Goal: Task Accomplishment & Management: Use online tool/utility

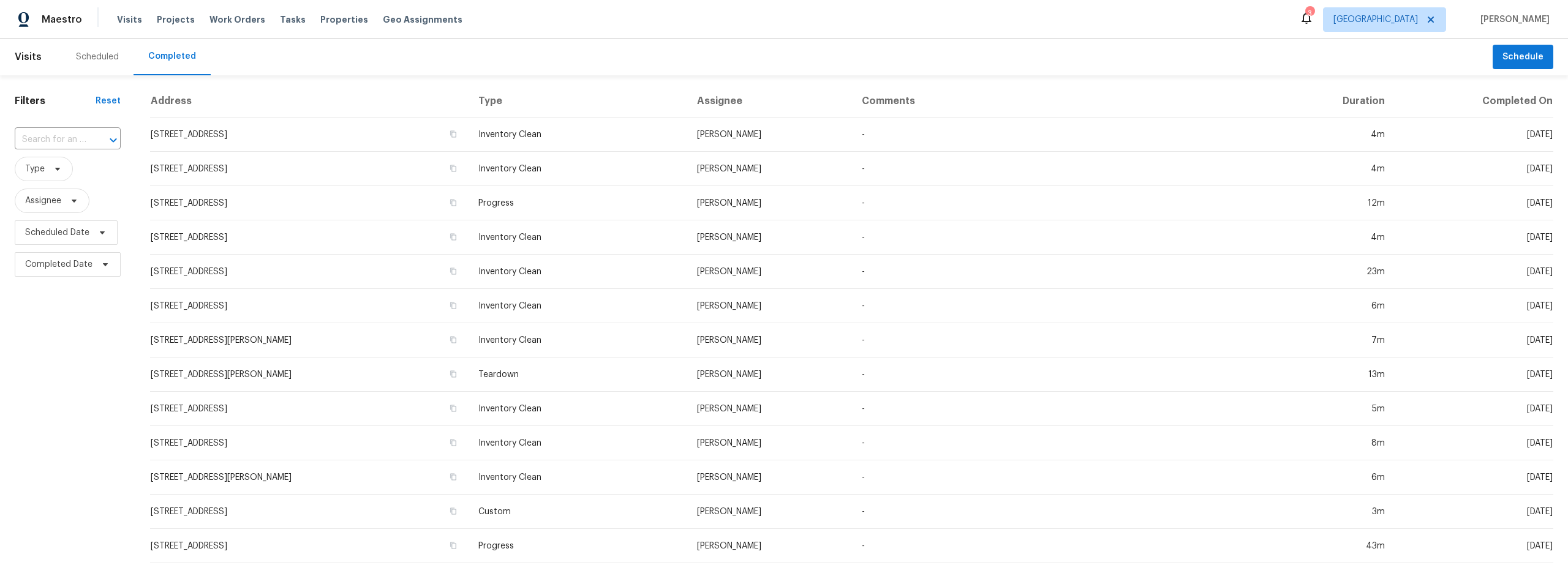
click at [100, 58] on div "Scheduled" at bounding box center [97, 56] width 43 height 13
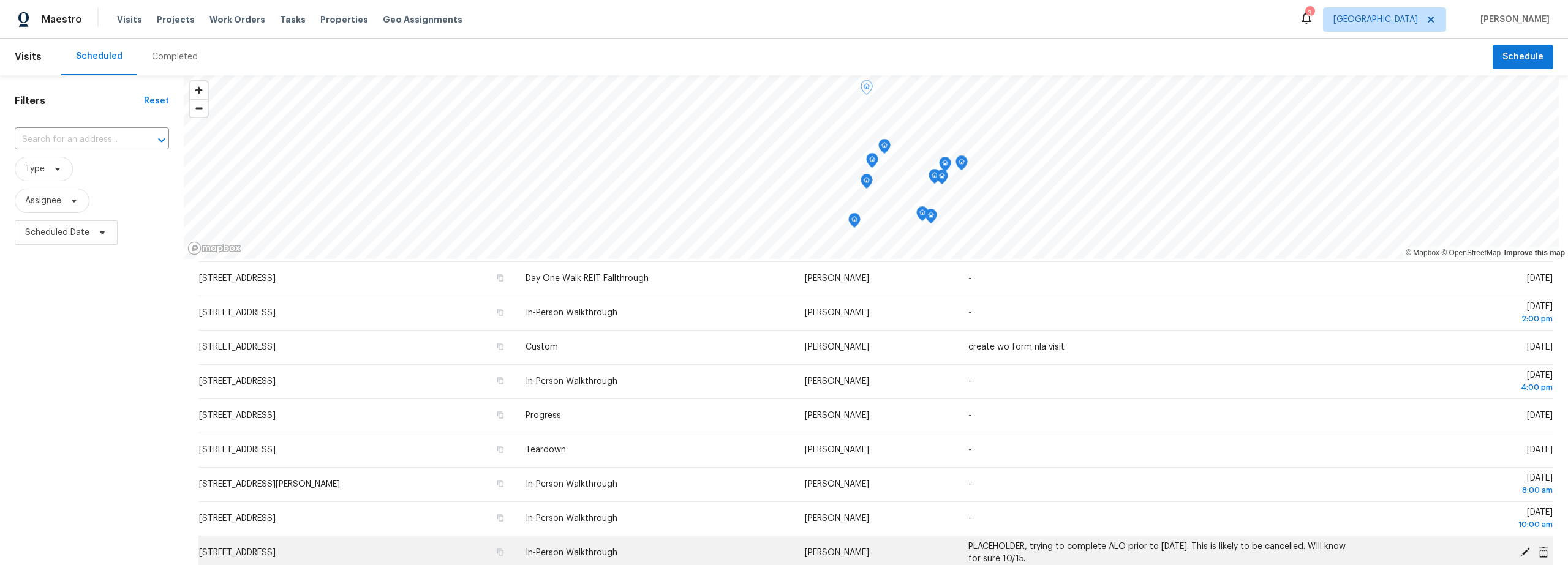
scroll to position [224, 0]
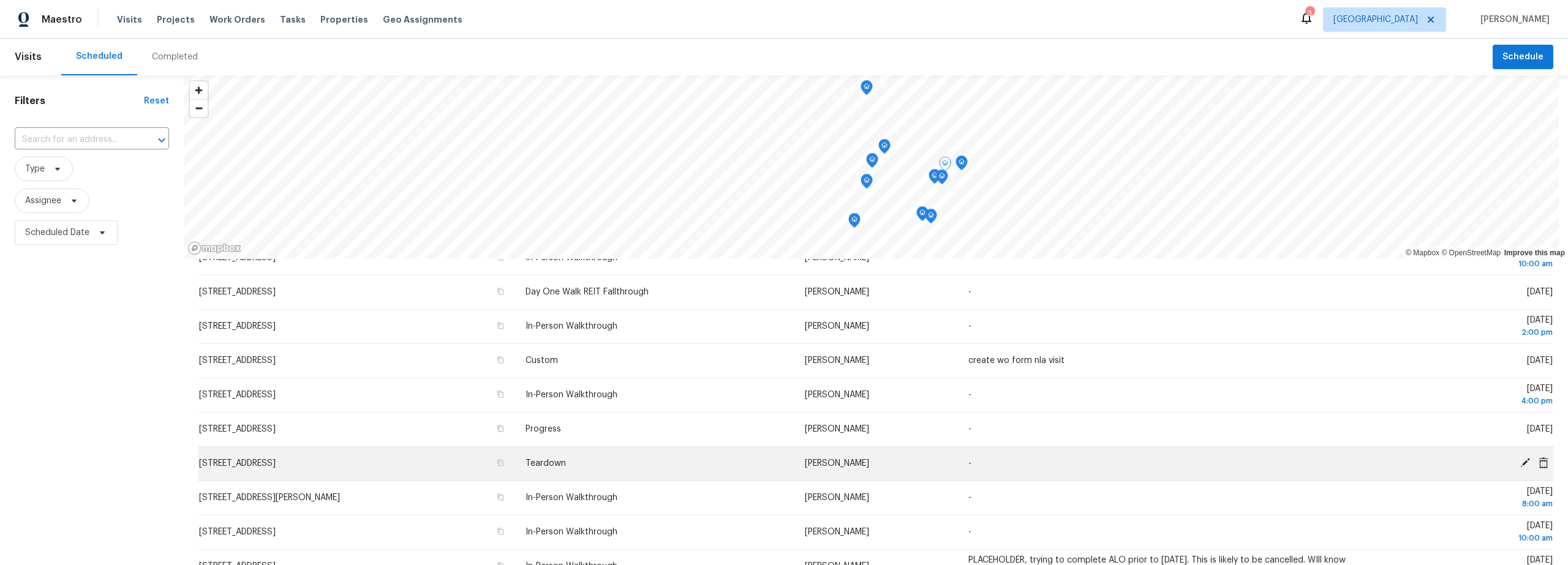
click at [1520, 463] on icon at bounding box center [1525, 462] width 10 height 10
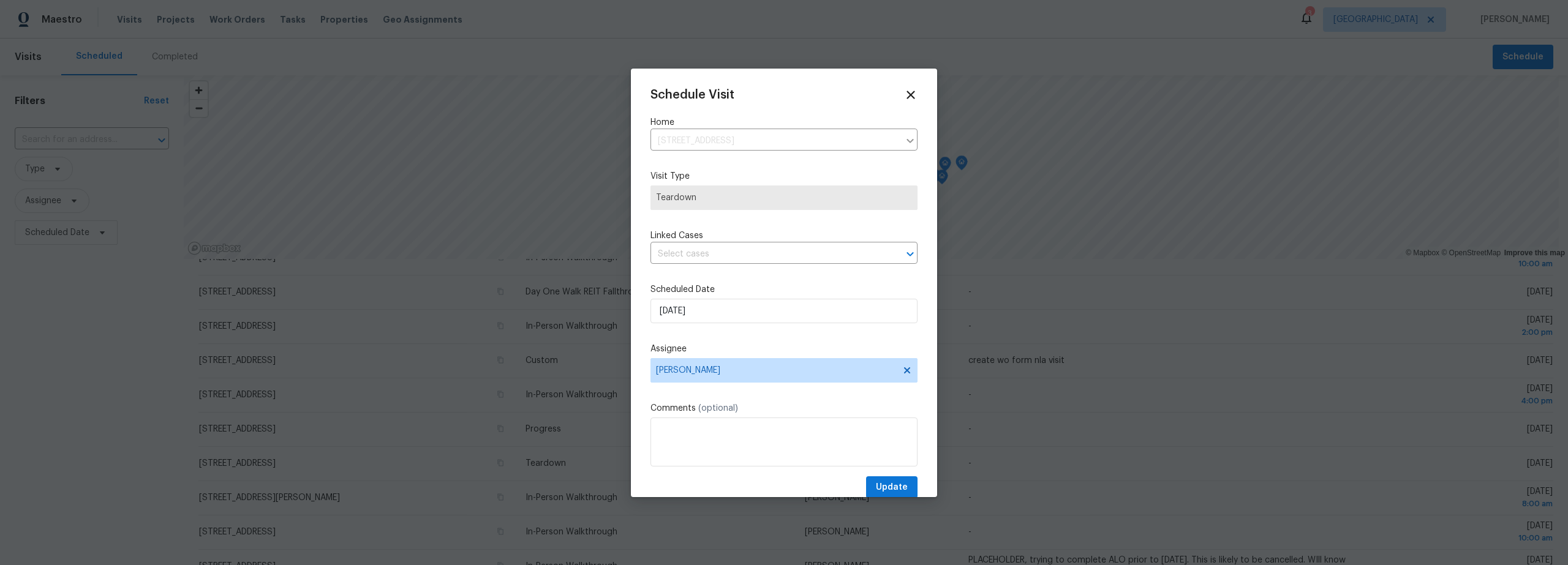
click at [708, 276] on div "Schedule Visit Home 7437 E Calle Sinaloa, Tucson, AZ 85710 ​ Visit Type Teardow…" at bounding box center [784, 294] width 267 height 411
click at [713, 314] on input "10/15/2025" at bounding box center [784, 310] width 267 height 24
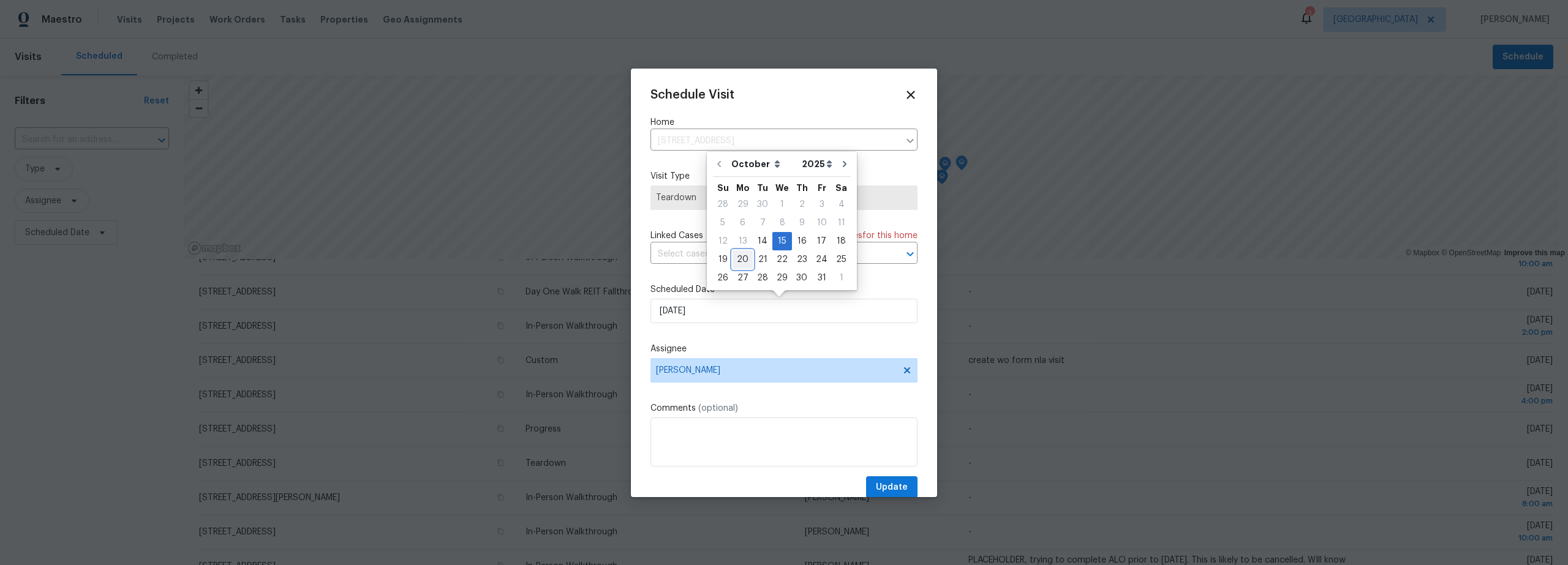
click at [741, 262] on div "20" at bounding box center [742, 260] width 20 height 17
type input "10/20/2025"
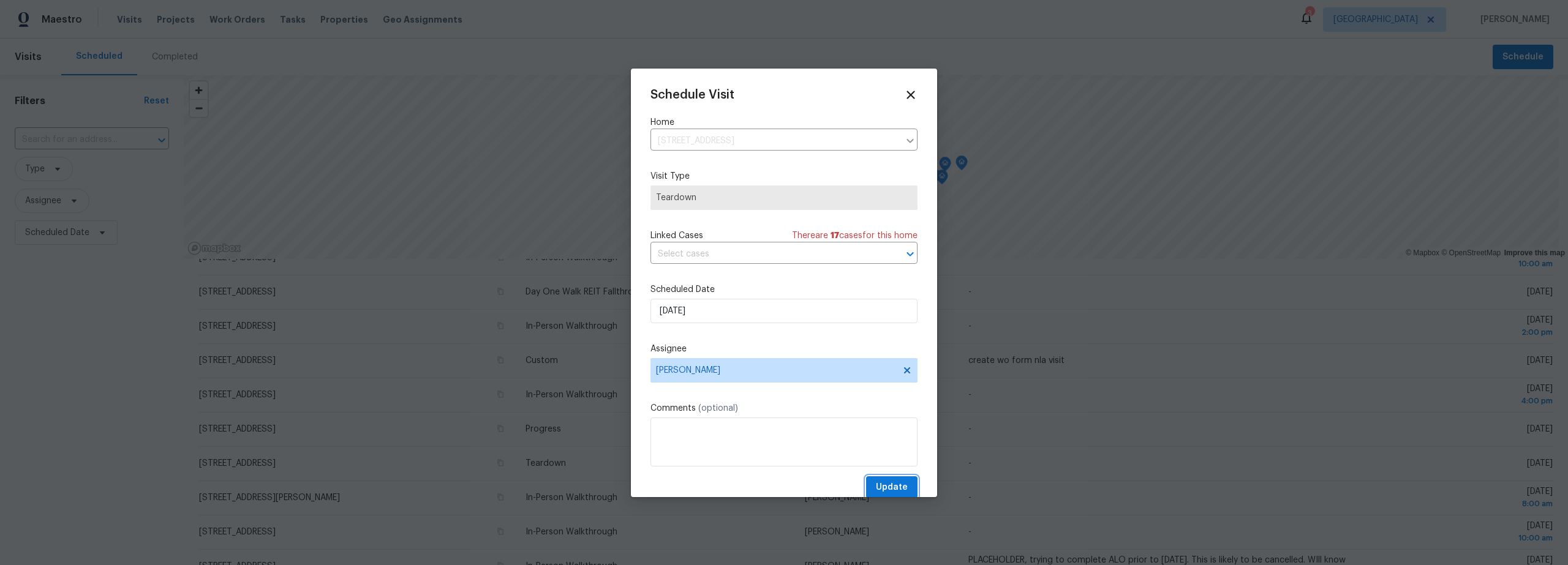
click at [883, 486] on span "Update" at bounding box center [891, 487] width 32 height 16
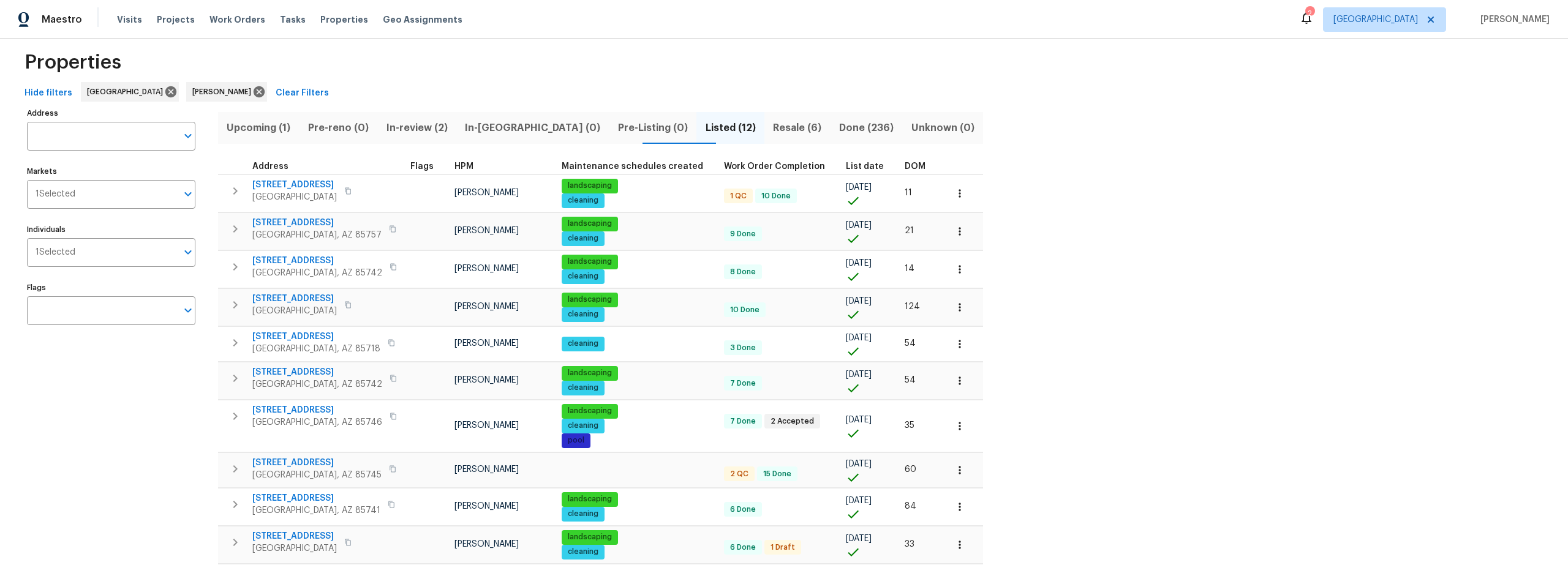
scroll to position [16, 0]
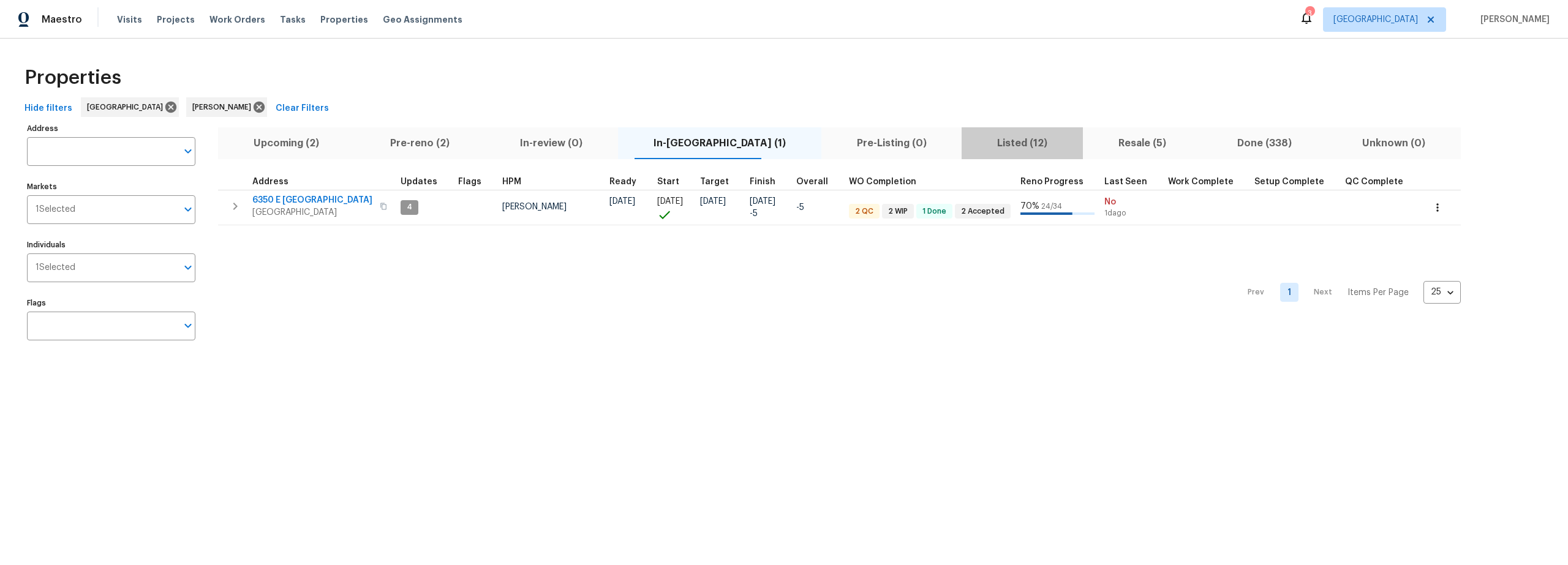
click at [976, 144] on span "Listed (12)" at bounding box center [1022, 143] width 107 height 17
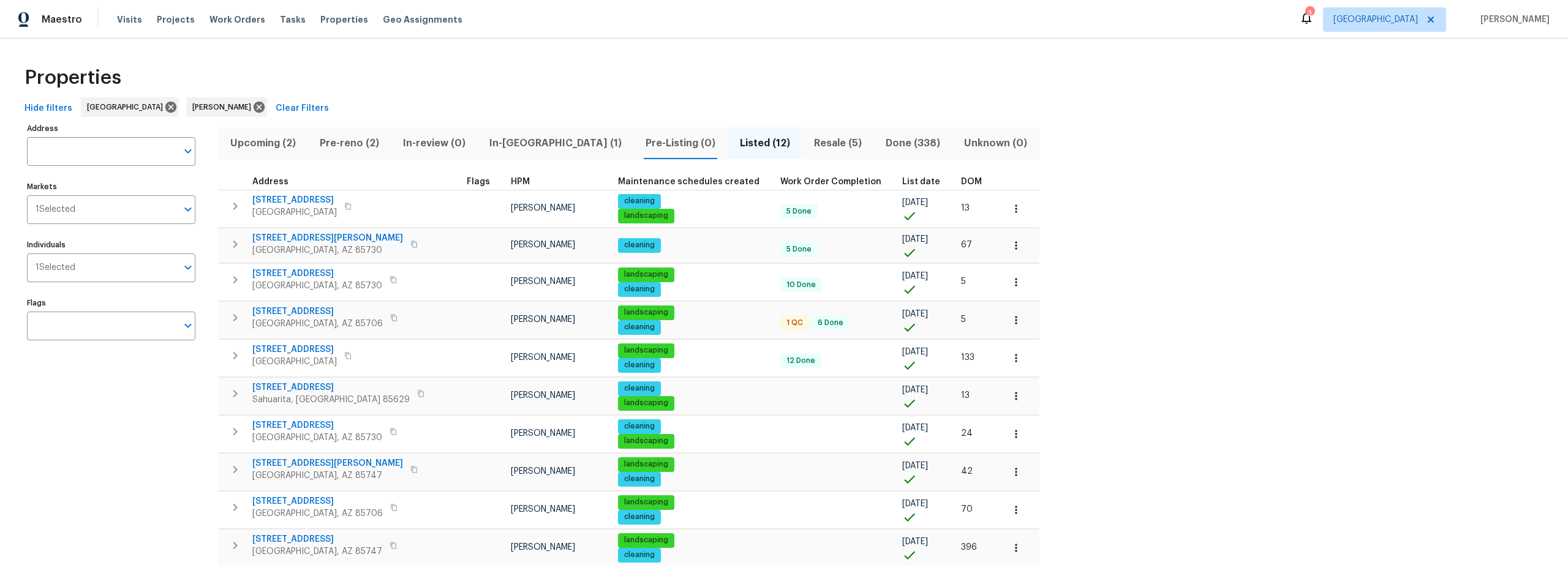
click at [809, 138] on span "Resale (5)" at bounding box center [837, 143] width 57 height 17
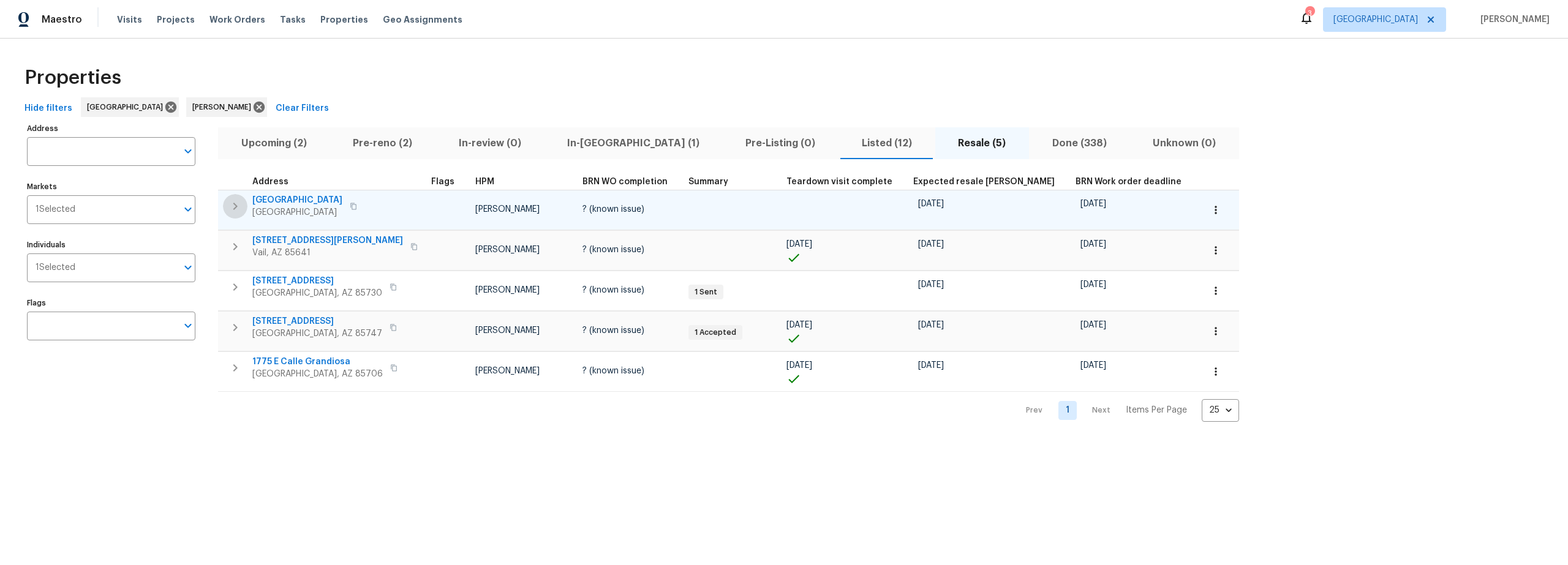
click at [232, 204] on icon "button" at bounding box center [235, 205] width 15 height 15
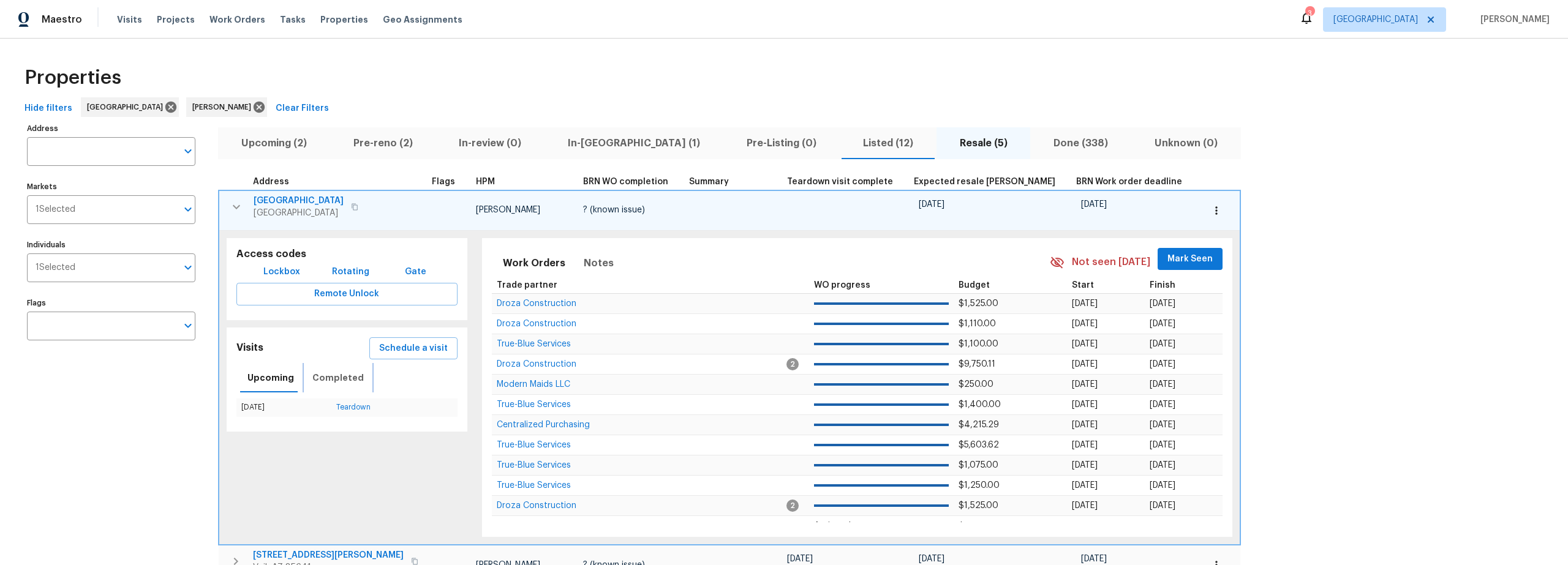
click at [332, 380] on span "Completed" at bounding box center [337, 378] width 51 height 16
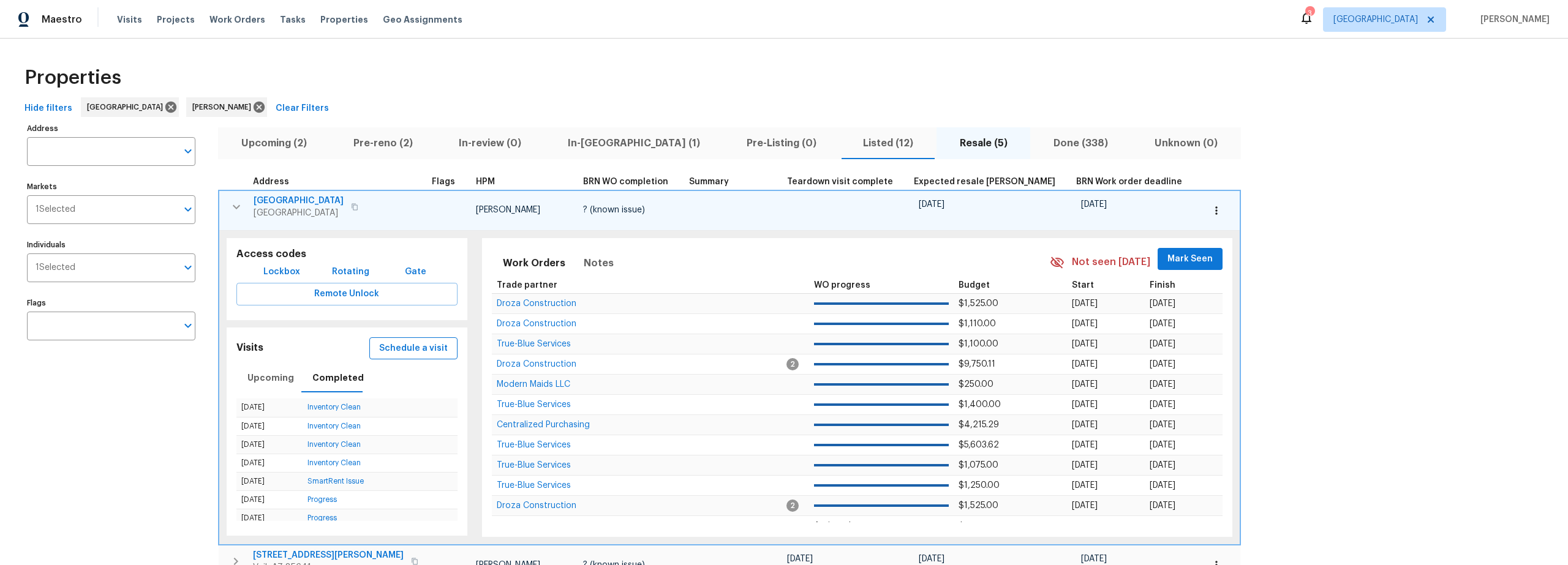
click at [387, 350] on span "Schedule a visit" at bounding box center [413, 349] width 69 height 16
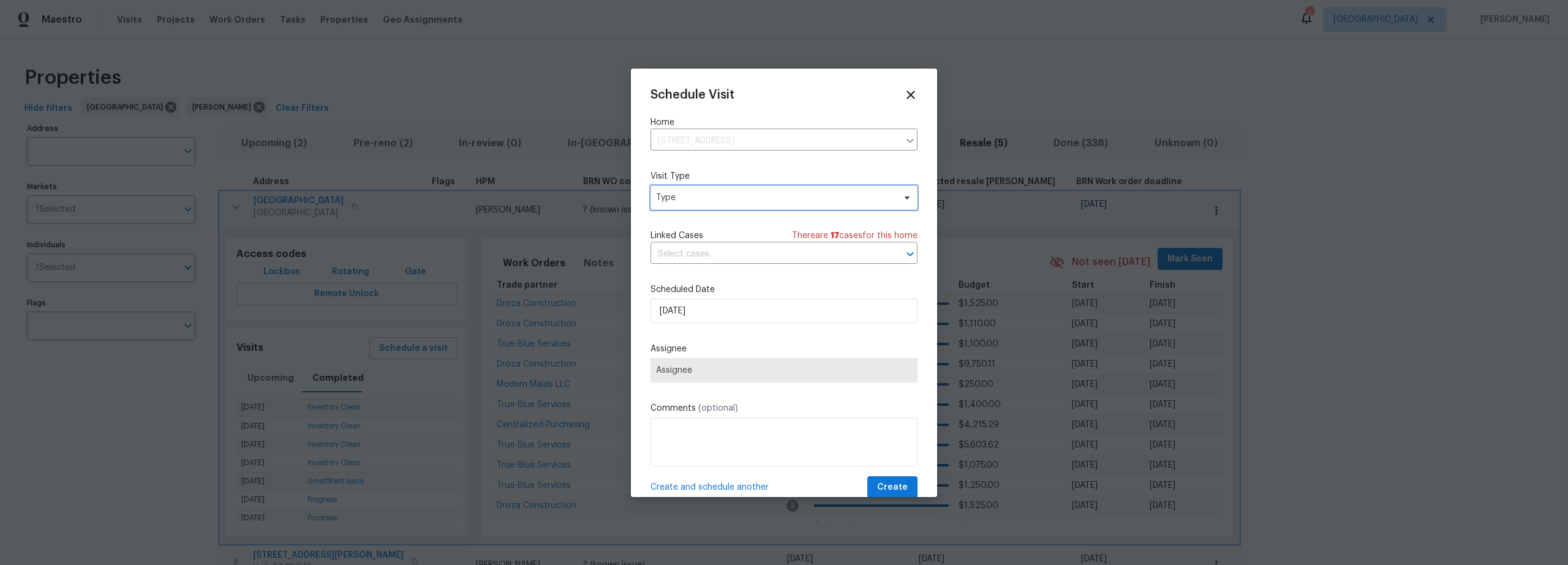
click at [727, 204] on span "Type" at bounding box center [784, 197] width 267 height 24
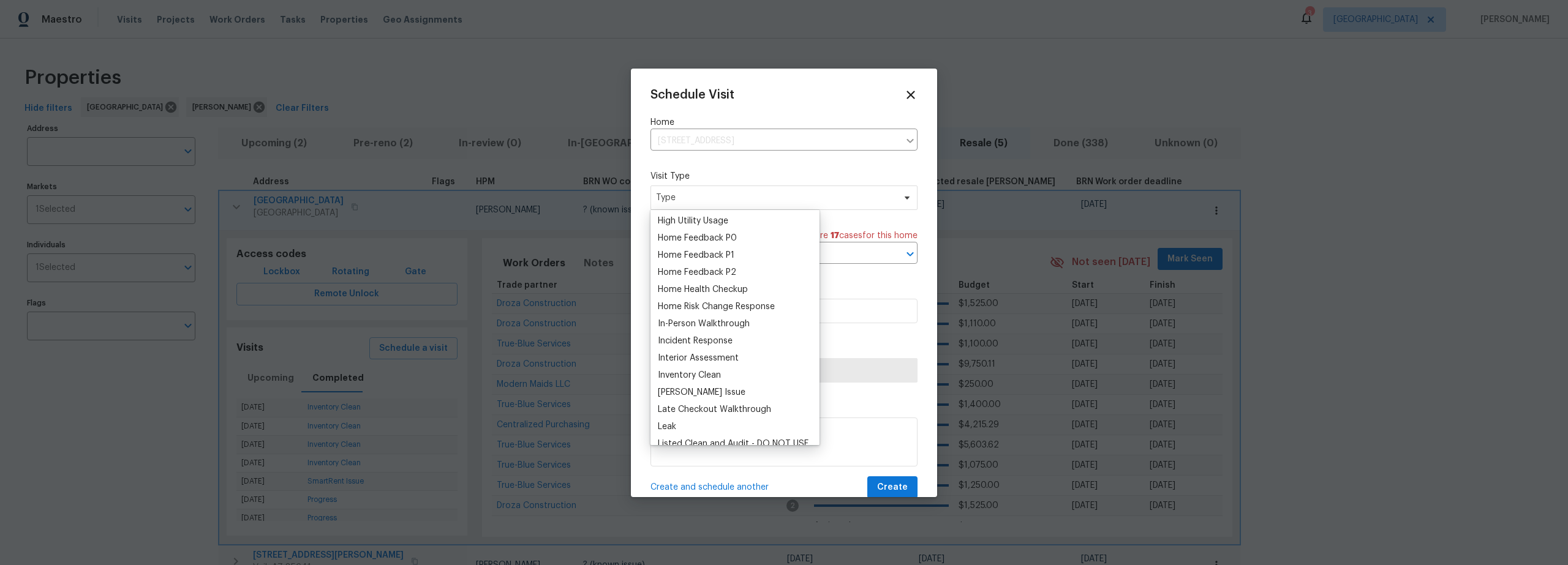
scroll to position [372, 0]
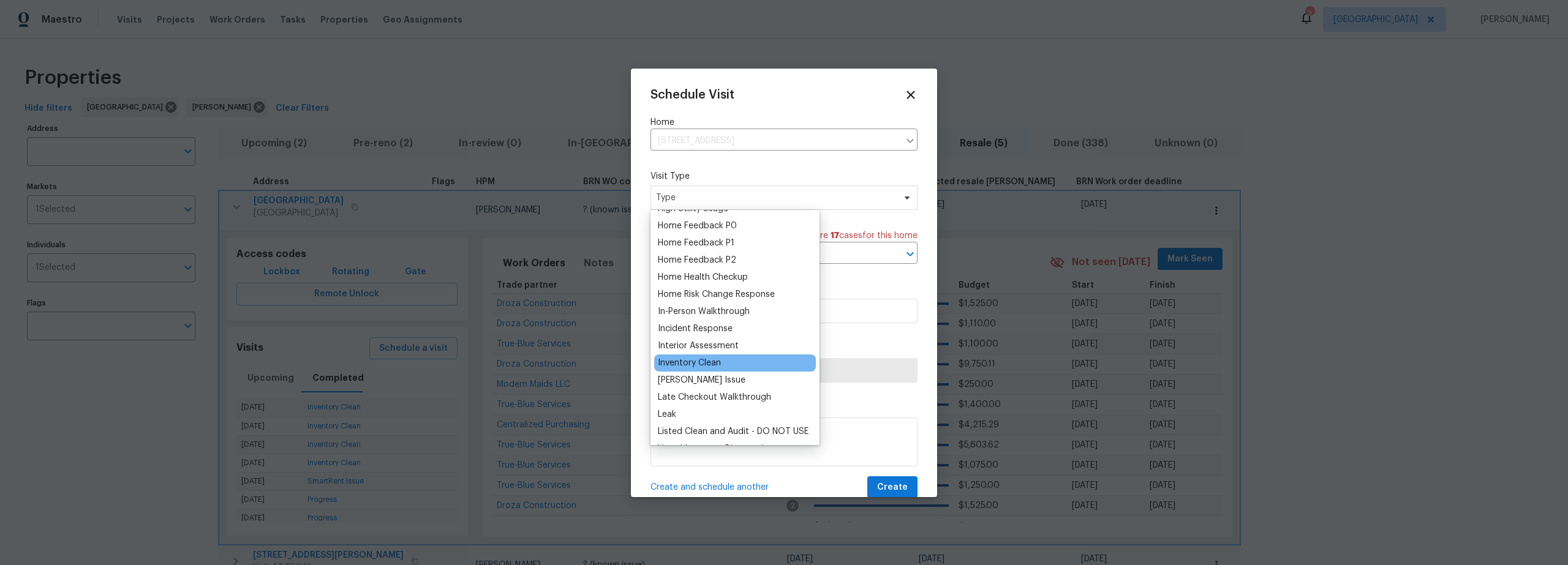
click at [704, 363] on div "Inventory Clean" at bounding box center [688, 362] width 63 height 13
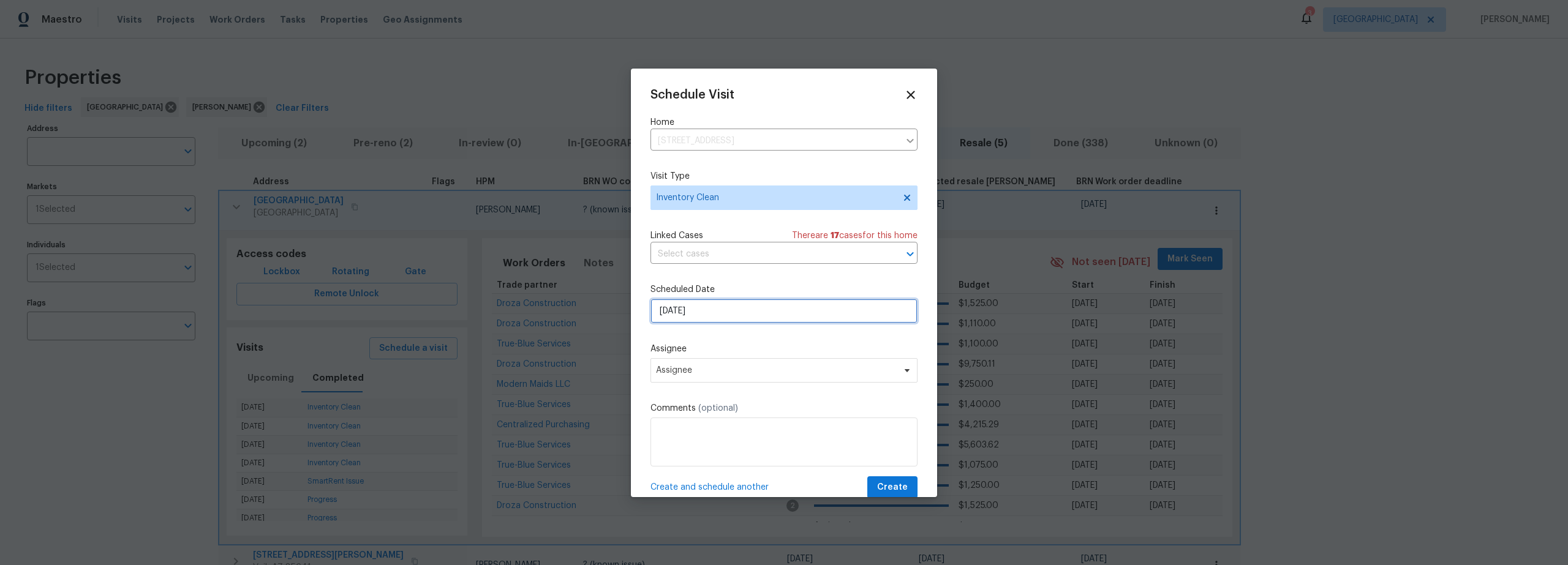
click at [736, 311] on input "10/14/2025" at bounding box center [784, 310] width 267 height 24
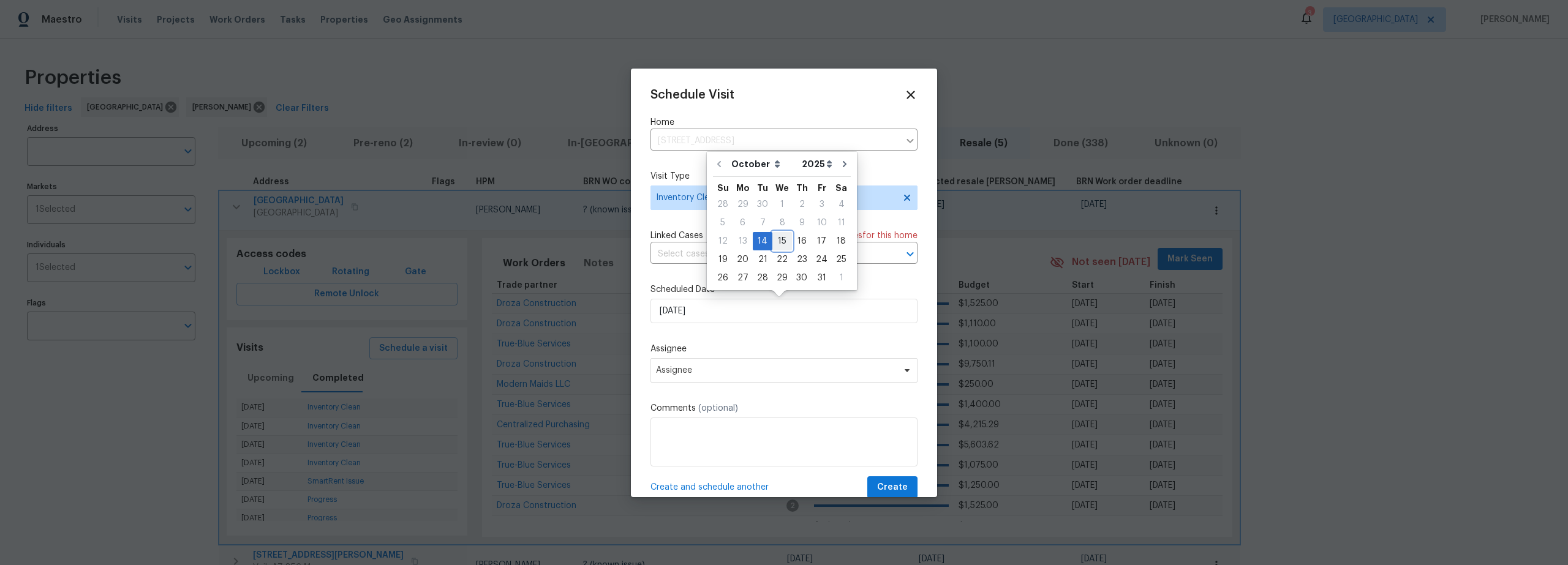
click at [783, 242] on div "15" at bounding box center [782, 241] width 19 height 17
type input "10/15/2025"
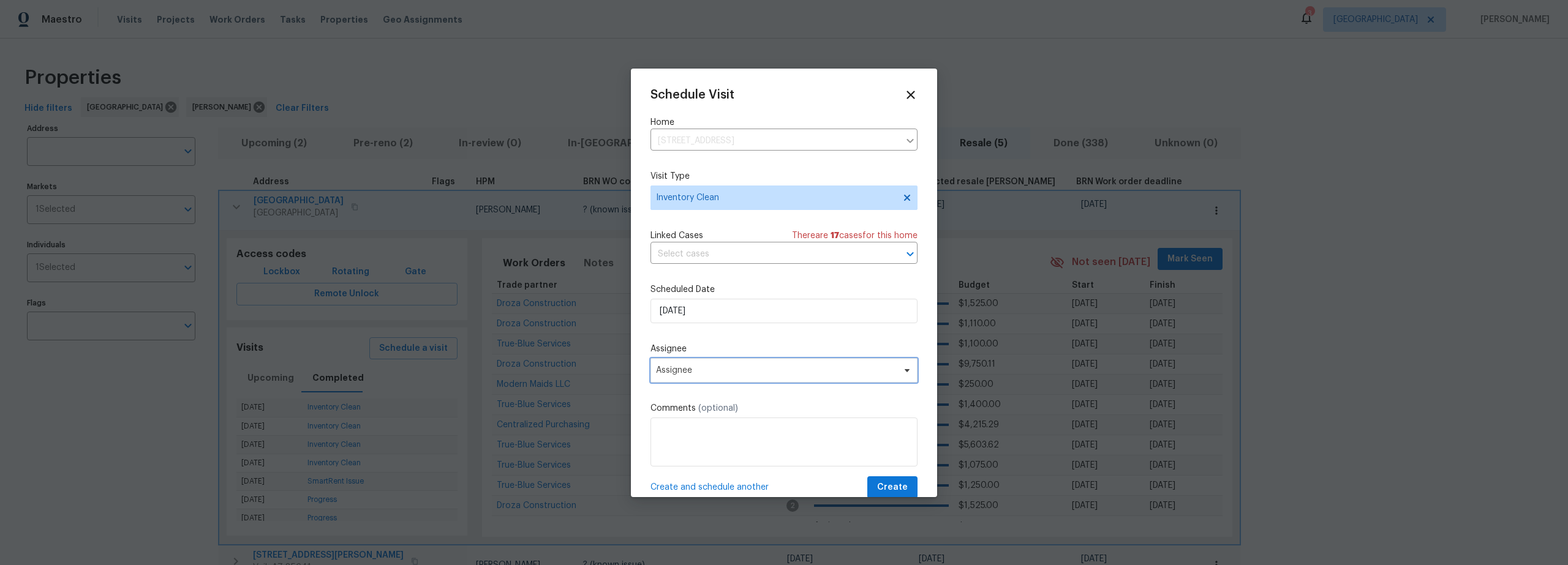
click at [723, 371] on span "Assignee" at bounding box center [776, 370] width 240 height 10
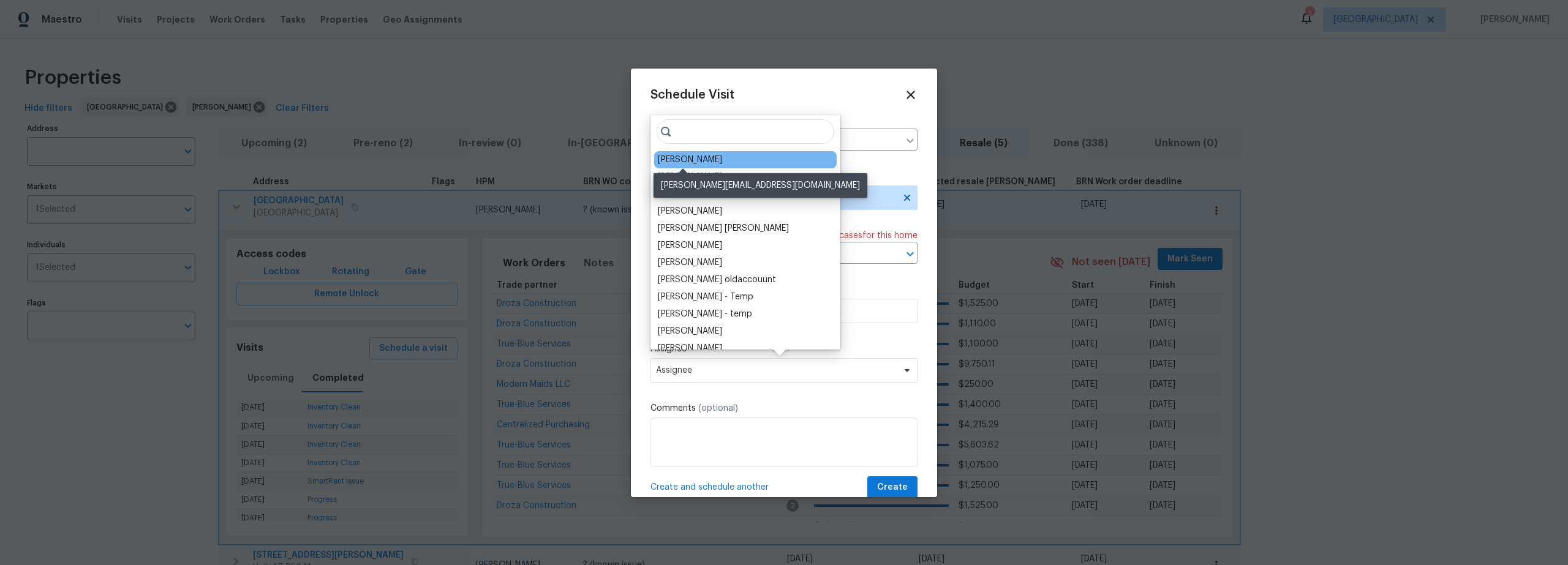
click at [699, 160] on div "[PERSON_NAME]" at bounding box center [689, 160] width 64 height 13
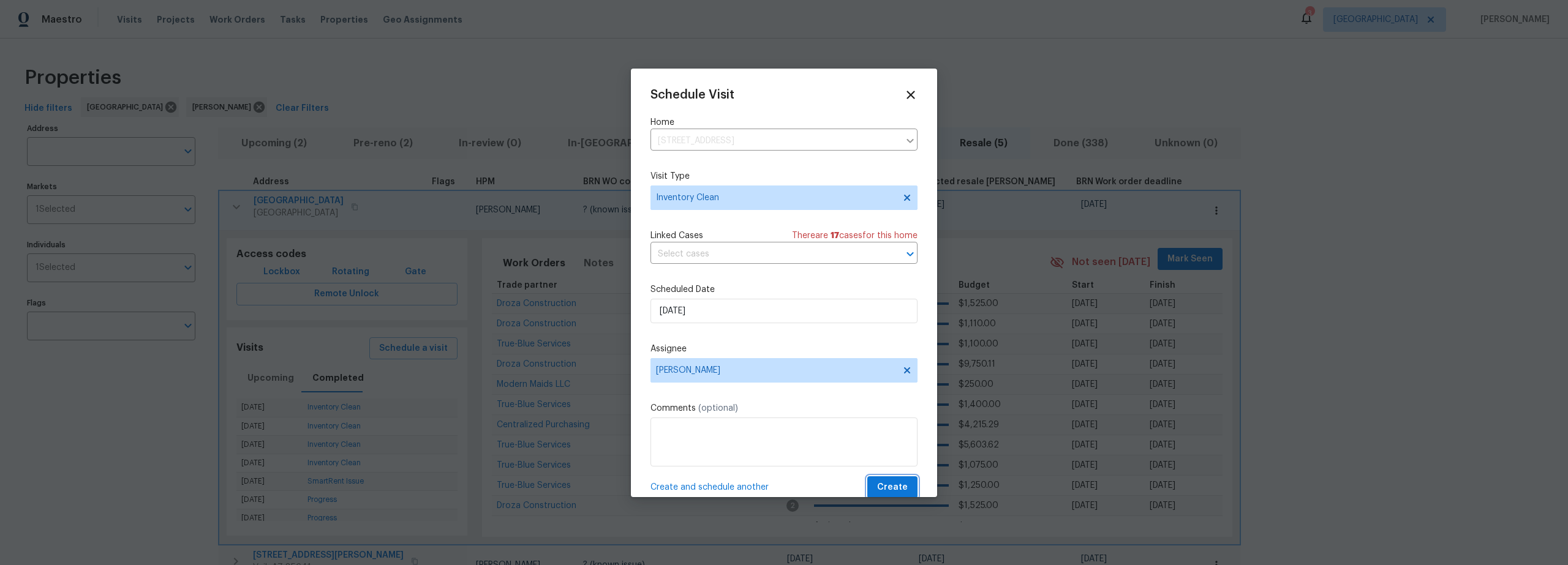
click at [880, 483] on span "Create" at bounding box center [892, 487] width 31 height 16
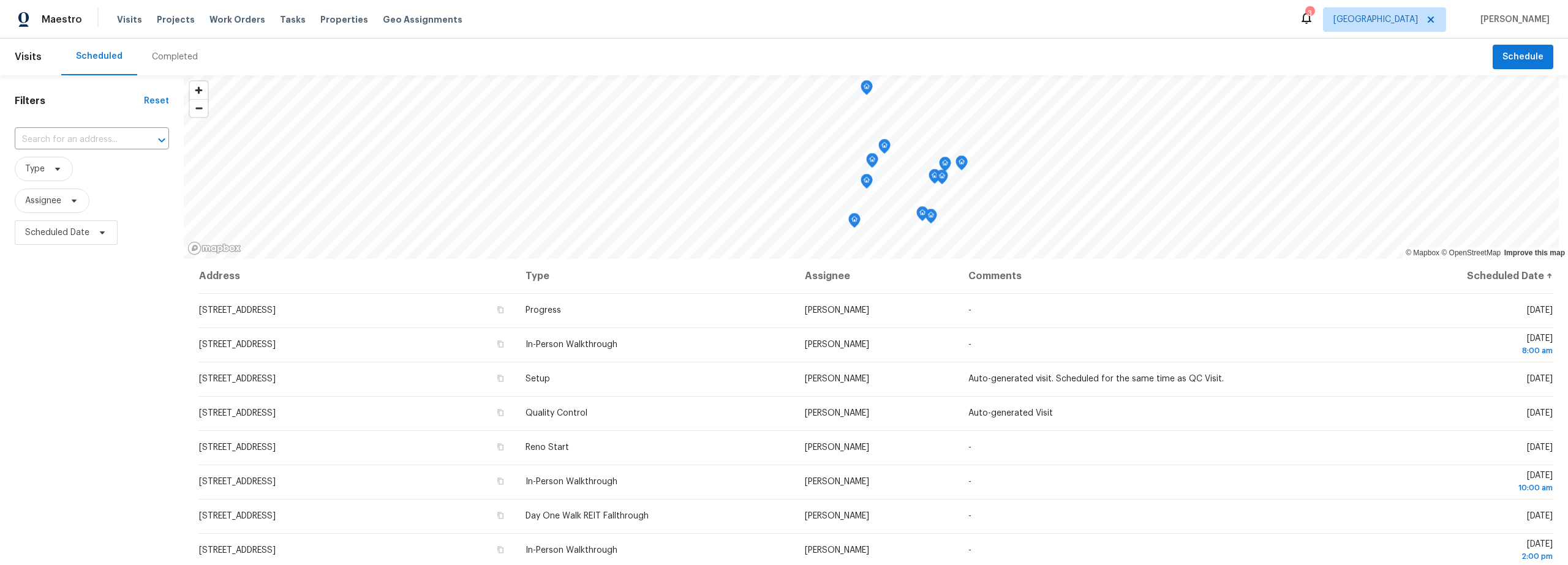
click at [174, 57] on div "Completed" at bounding box center [175, 56] width 46 height 13
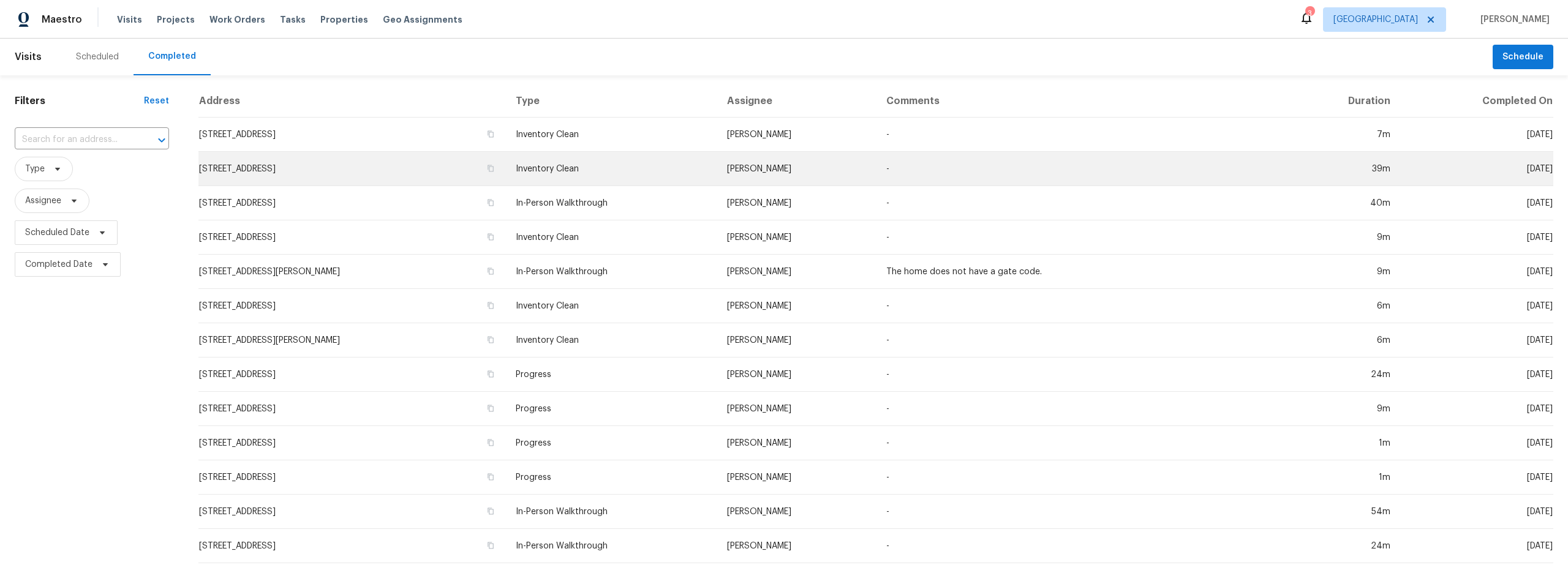
click at [435, 175] on td "1881 W Horn Mesa Pl, Tucson, AZ 85713" at bounding box center [352, 169] width 307 height 34
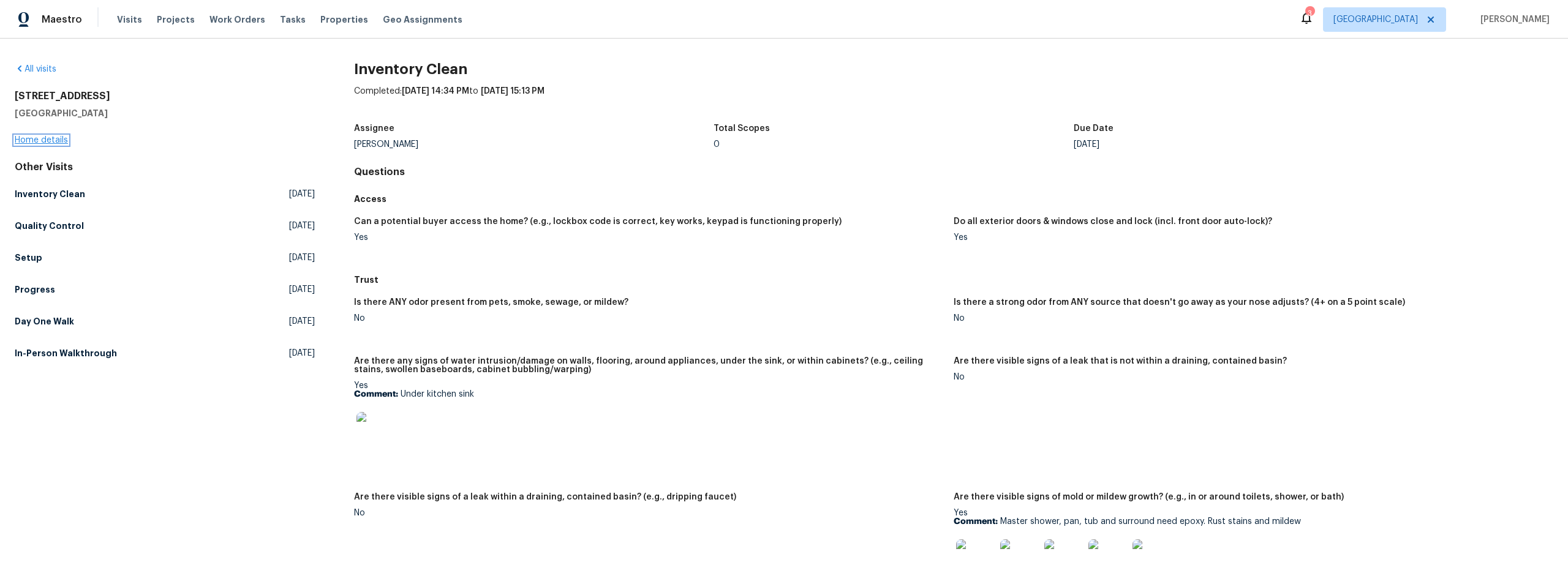
click at [41, 140] on link "Home details" at bounding box center [41, 140] width 53 height 9
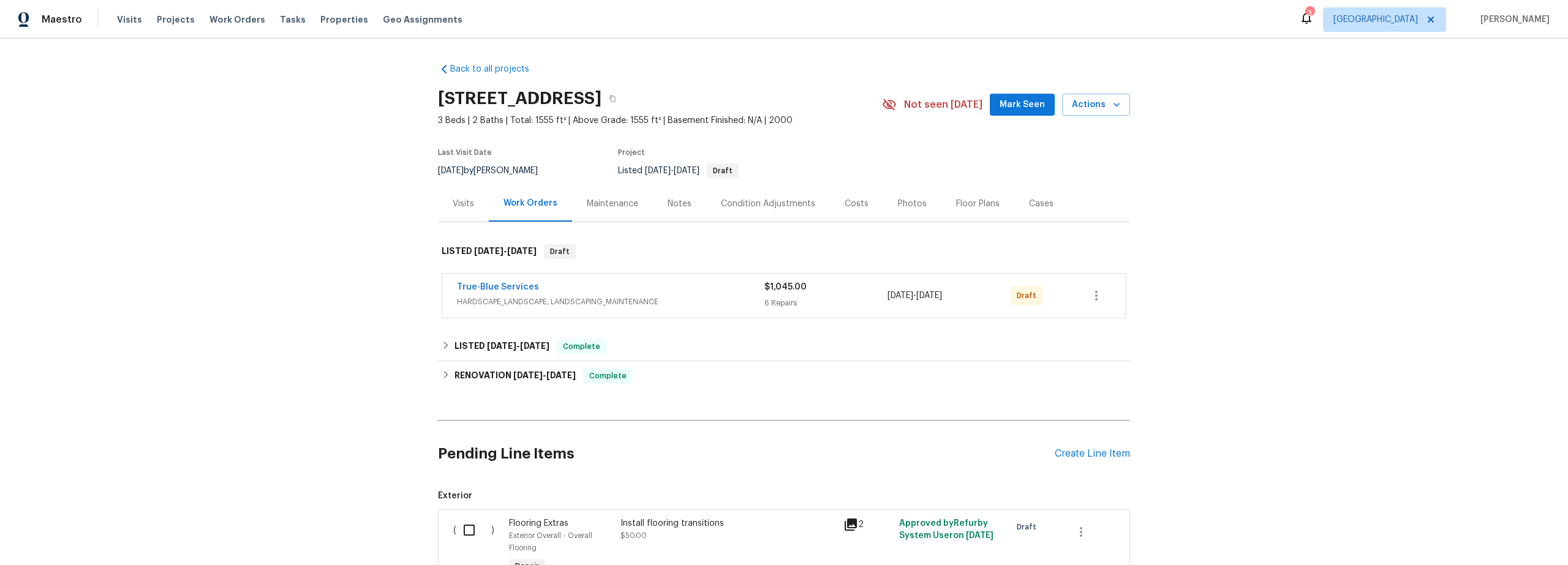
click at [624, 205] on div "Maintenance" at bounding box center [612, 204] width 51 height 13
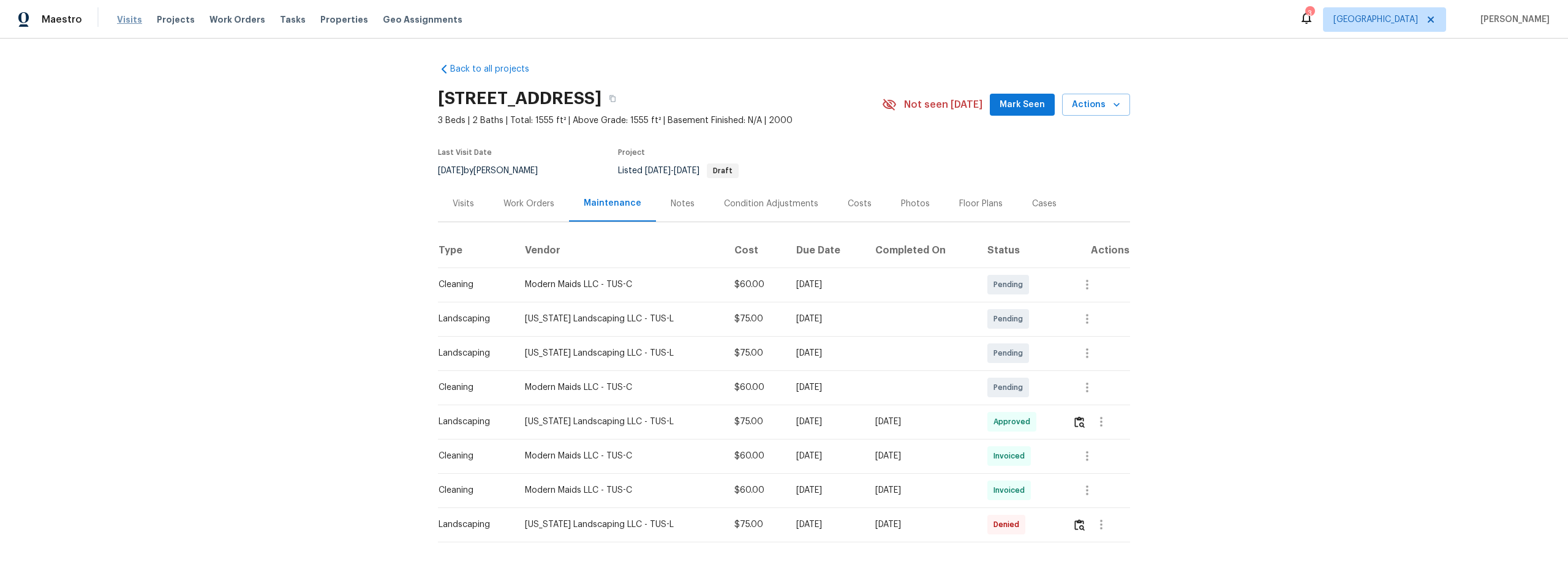
click at [125, 20] on span "Visits" at bounding box center [130, 19] width 25 height 13
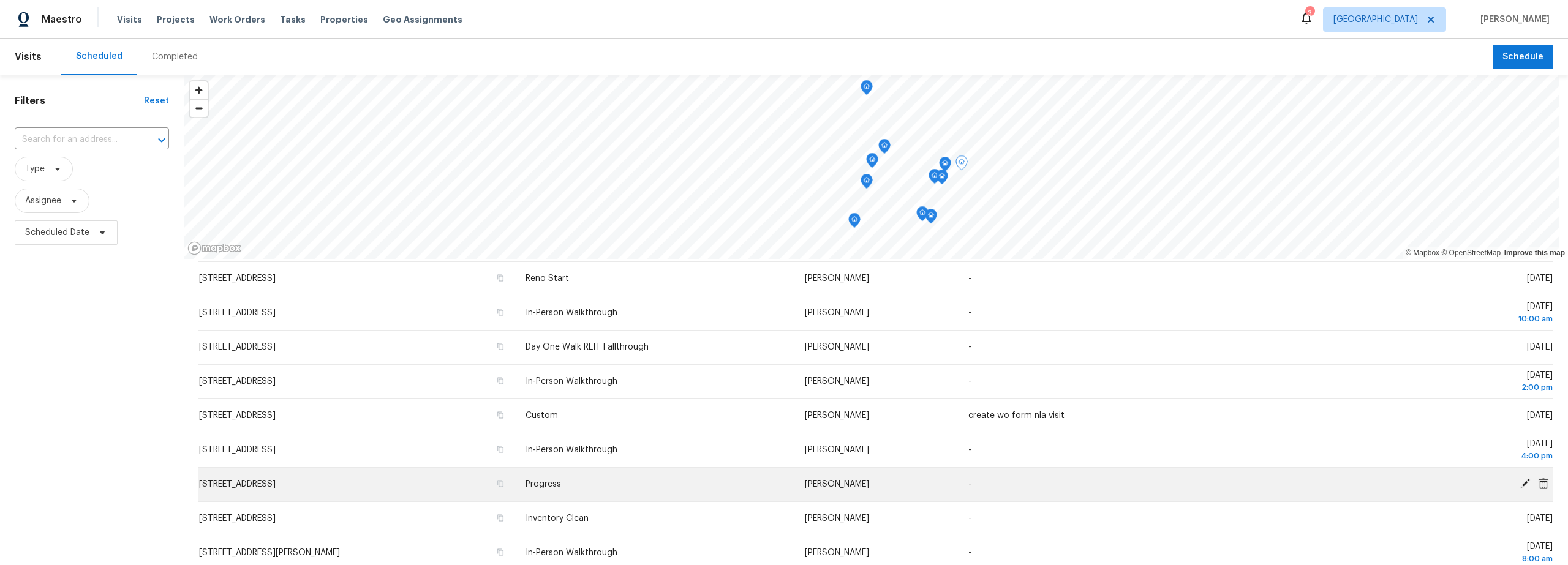
scroll to position [170, 0]
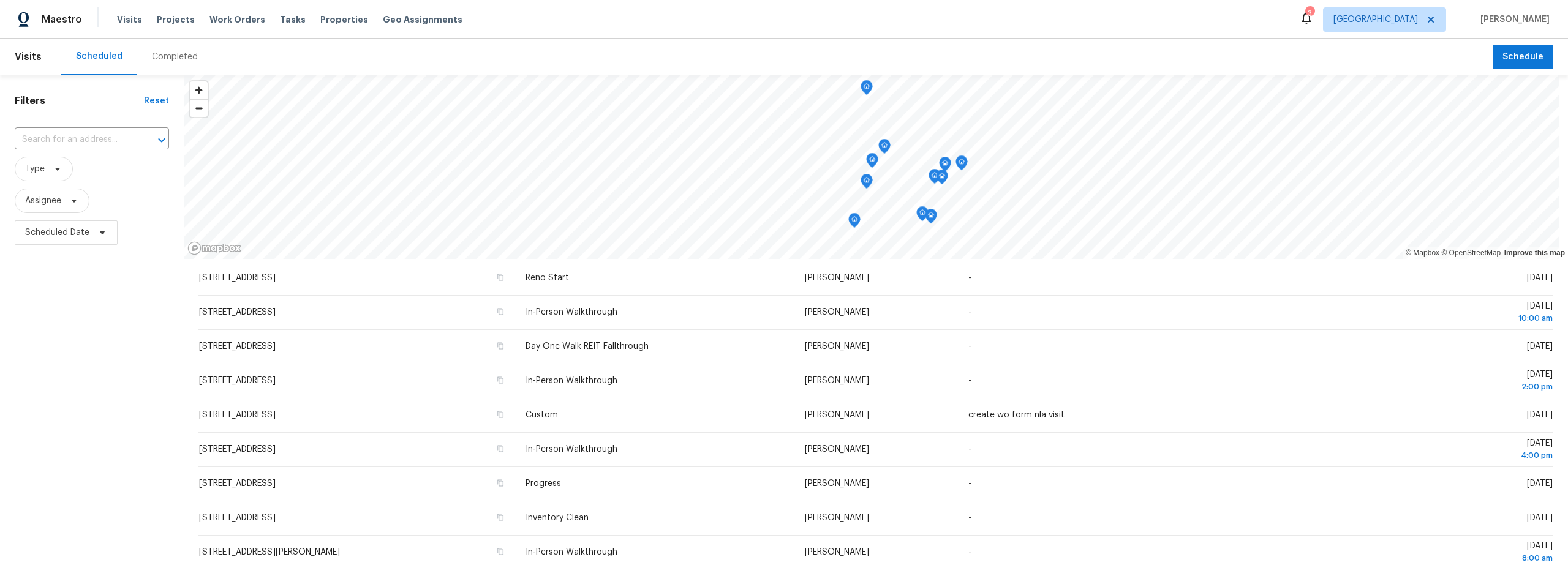
drag, startPoint x: 80, startPoint y: 430, endPoint x: 91, endPoint y: 434, distance: 11.7
click at [80, 430] on div "Filters Reset ​ Type Assignee Scheduled Date" at bounding box center [91, 393] width 183 height 636
